Goal: Navigation & Orientation: Find specific page/section

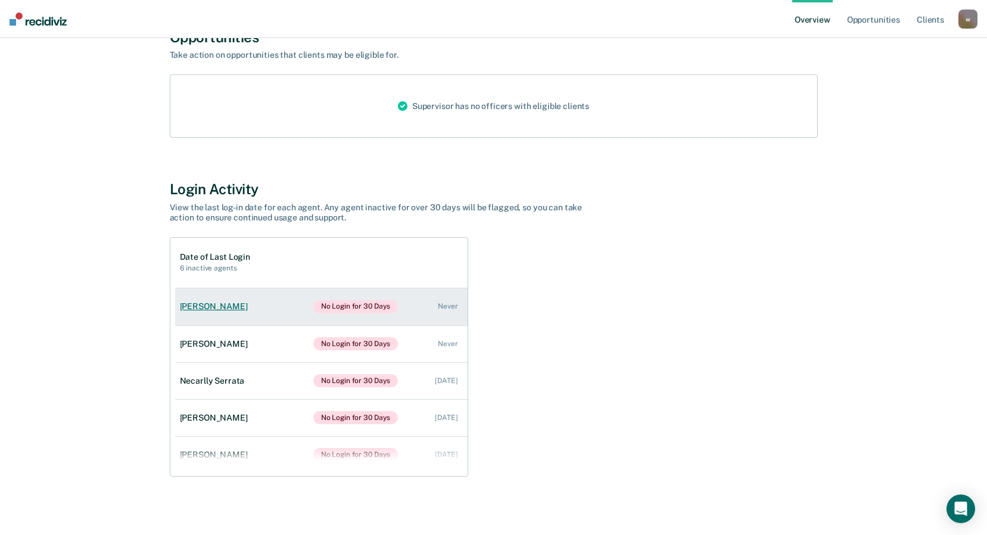
scroll to position [105, 0]
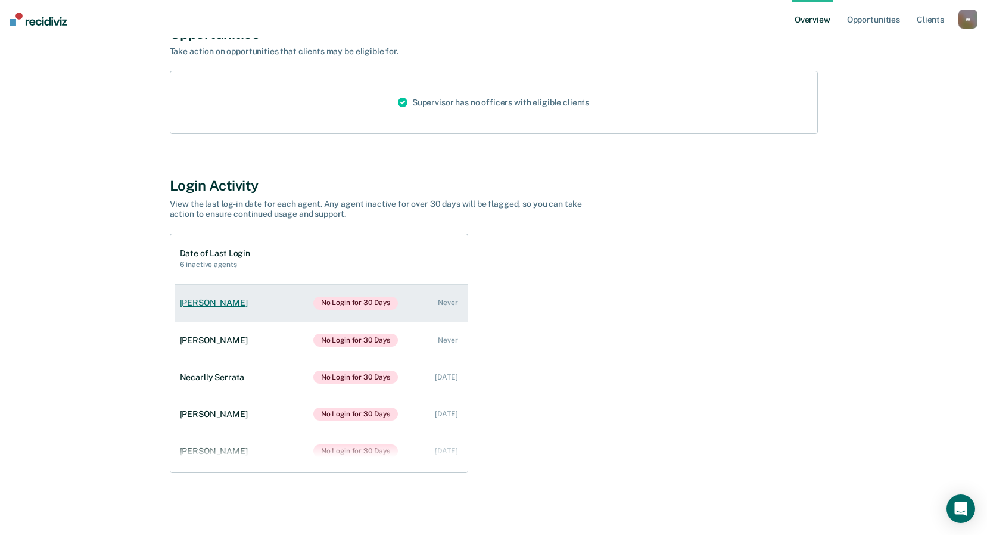
click at [427, 304] on div "No Login for 30 Days Never" at bounding box center [385, 303] width 145 height 13
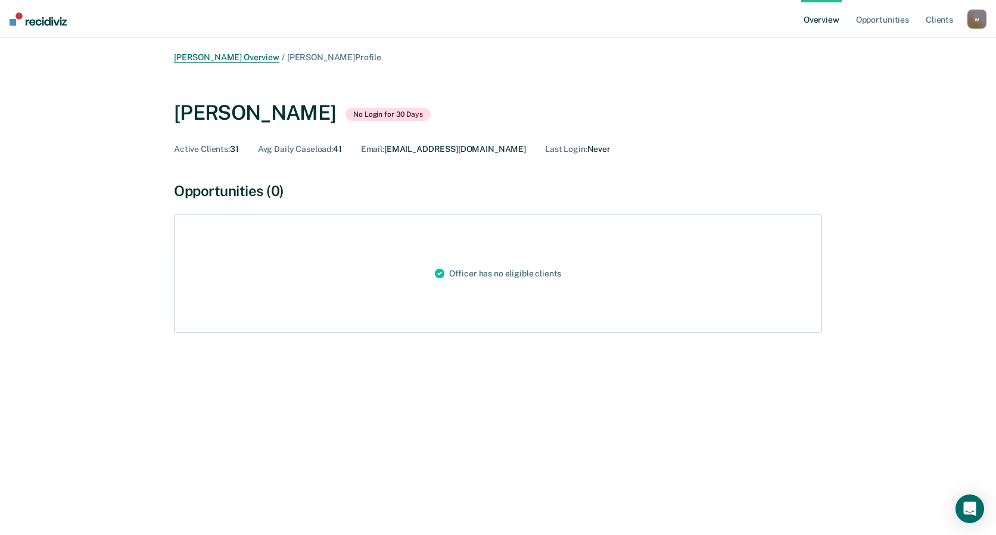
click at [267, 57] on link "[PERSON_NAME] Overview" at bounding box center [226, 57] width 105 height 10
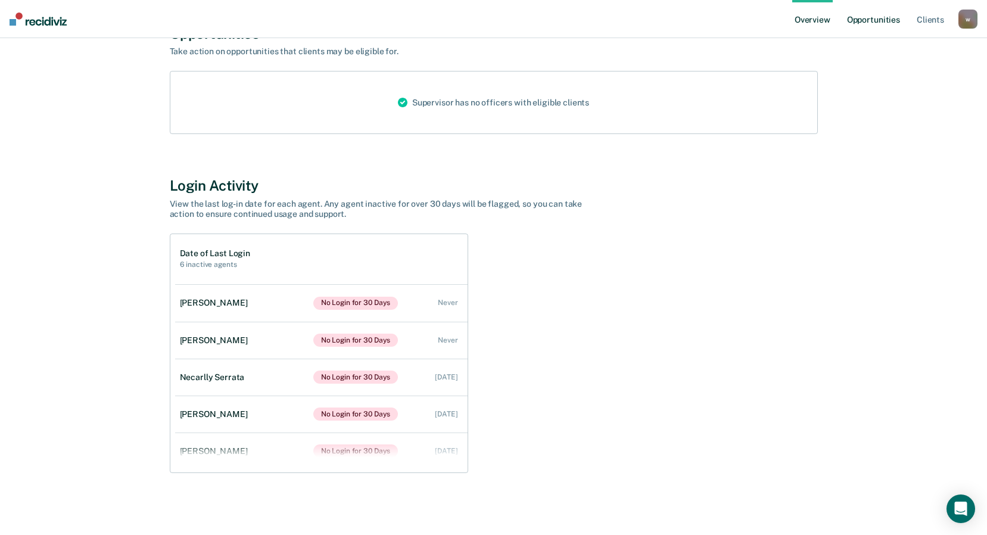
click at [871, 22] on link "Opportunities" at bounding box center [874, 19] width 58 height 38
